Goal: Task Accomplishment & Management: Use online tool/utility

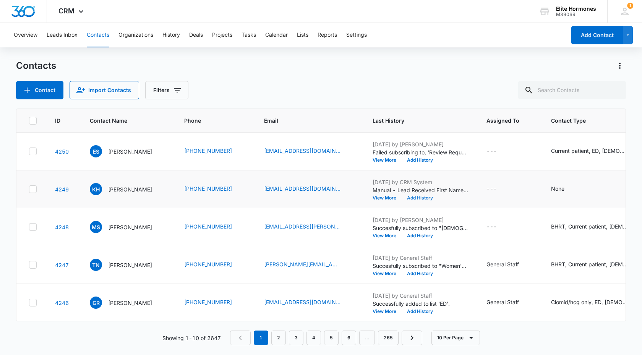
click at [414, 196] on button "Add History" at bounding box center [420, 198] width 37 height 5
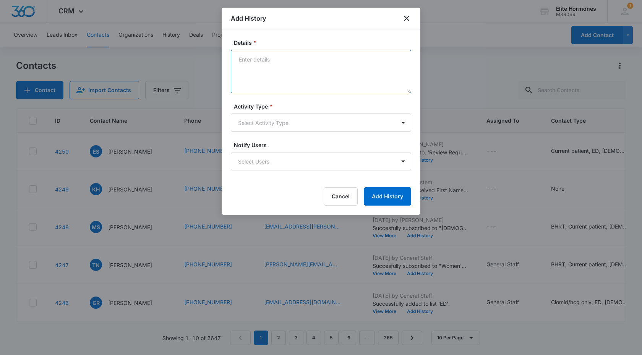
click at [238, 59] on textarea "Details *" at bounding box center [321, 72] width 180 height 44
type textarea "texted. she callled. very confused. forgot why she emailed us/LF"
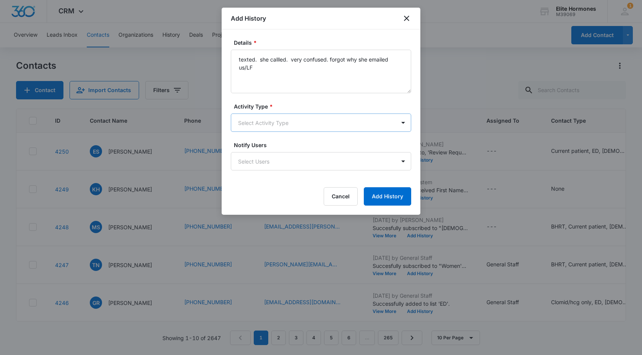
click at [367, 126] on body "CRM Apps Reputation Websites Forms CRM Email Social Content Ads Intelligence Fi…" at bounding box center [321, 177] width 642 height 355
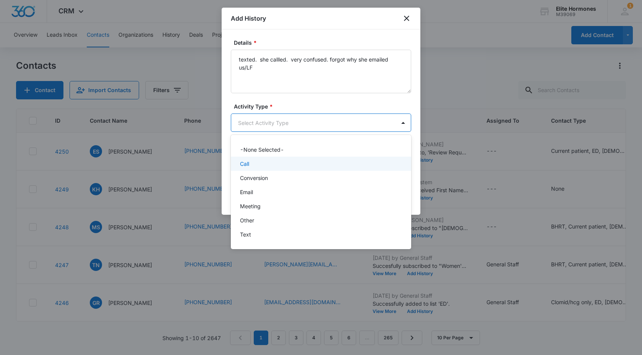
click at [251, 162] on div "Call" at bounding box center [320, 164] width 161 height 8
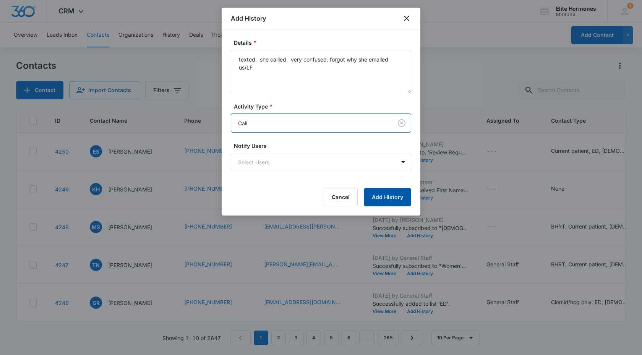
click at [395, 198] on button "Add History" at bounding box center [387, 197] width 47 height 18
